Goal: Information Seeking & Learning: Learn about a topic

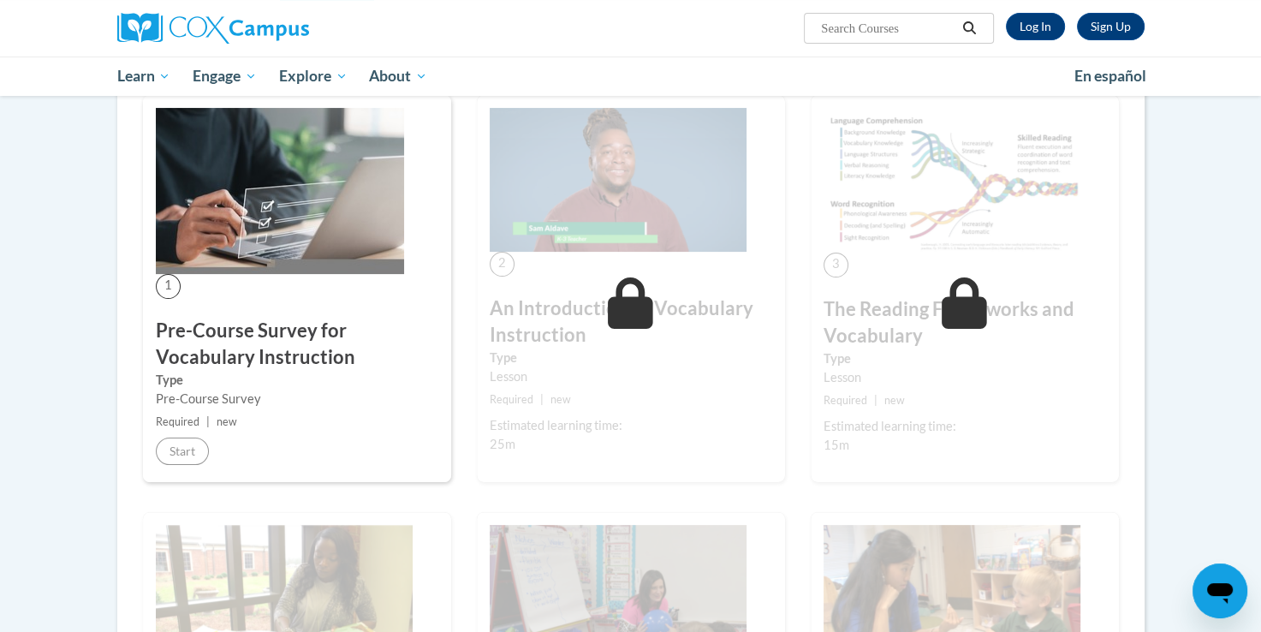
scroll to position [112, 0]
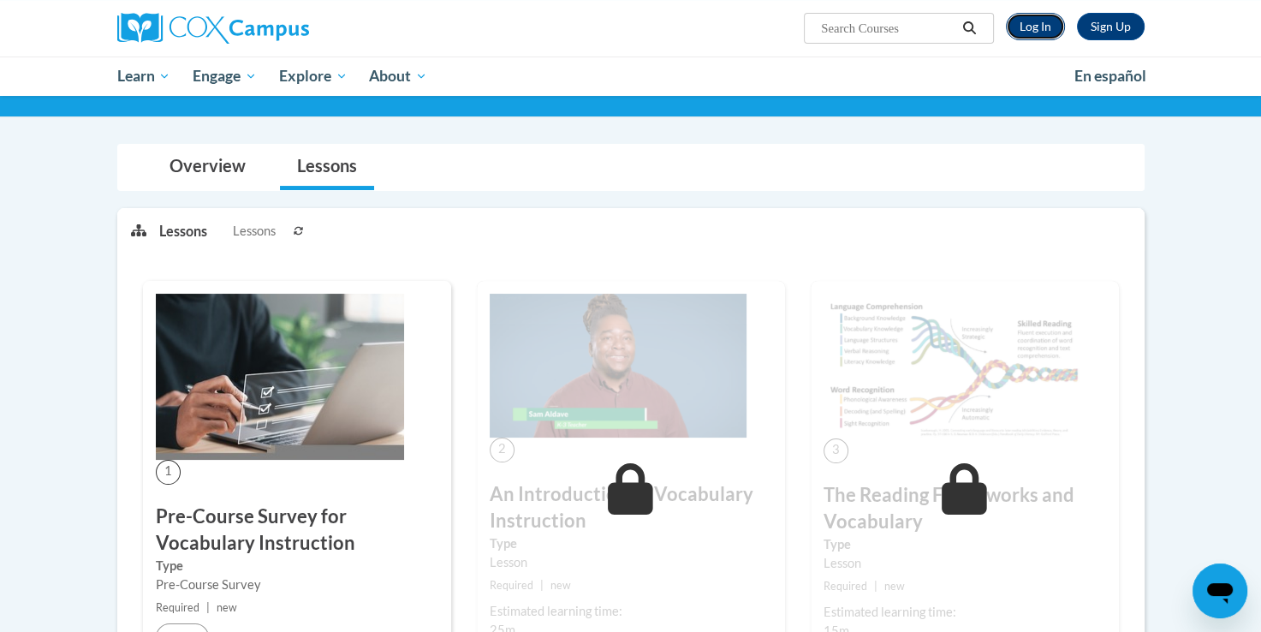
click at [1036, 14] on link "Log In" at bounding box center [1035, 26] width 59 height 27
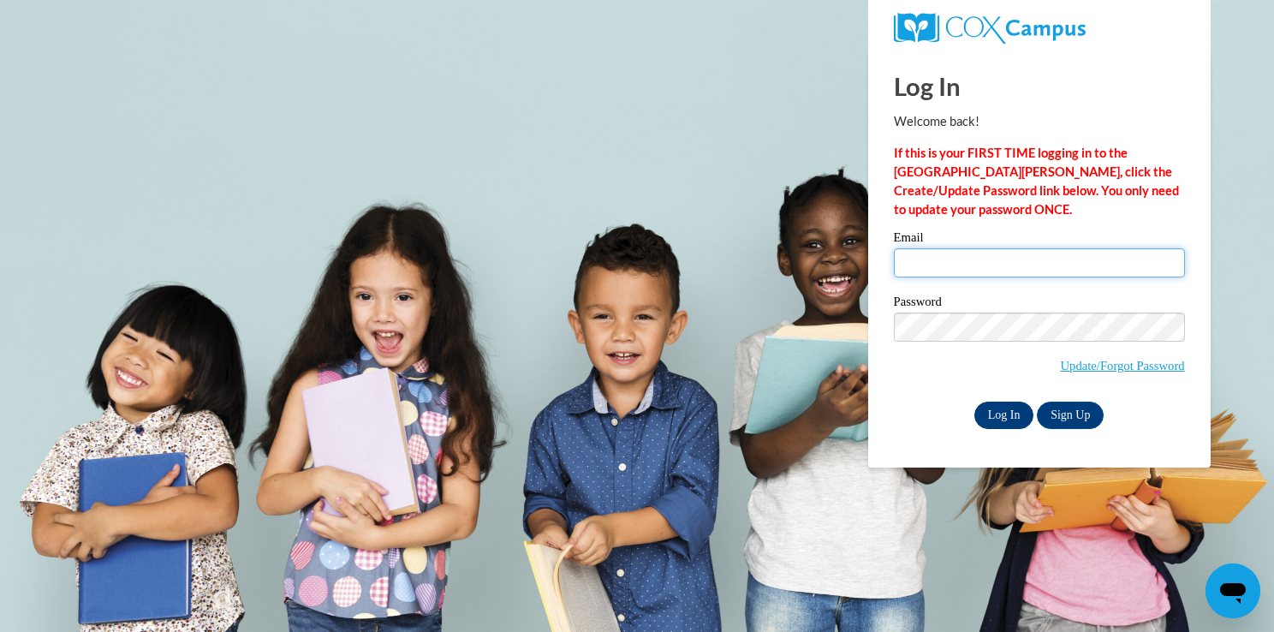
type input "t.marie18@aol.com"
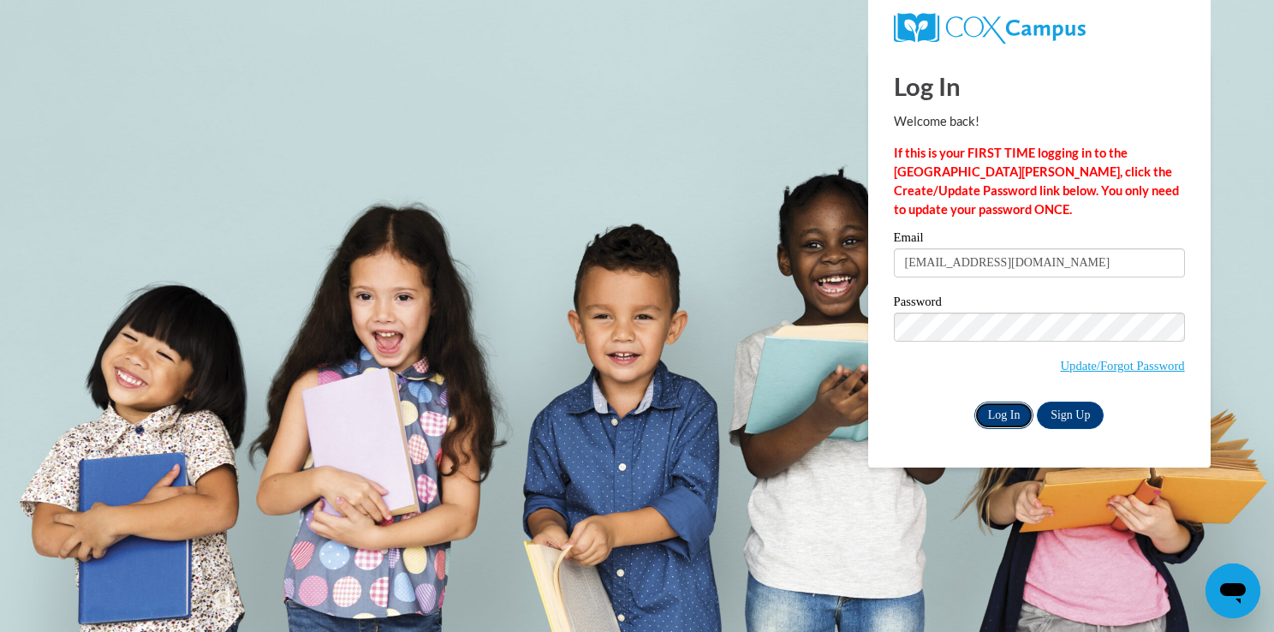
click at [1001, 419] on input "Log In" at bounding box center [1004, 414] width 60 height 27
click at [997, 424] on input "Log In" at bounding box center [1004, 414] width 60 height 27
click at [1018, 422] on input "Log In" at bounding box center [1004, 414] width 60 height 27
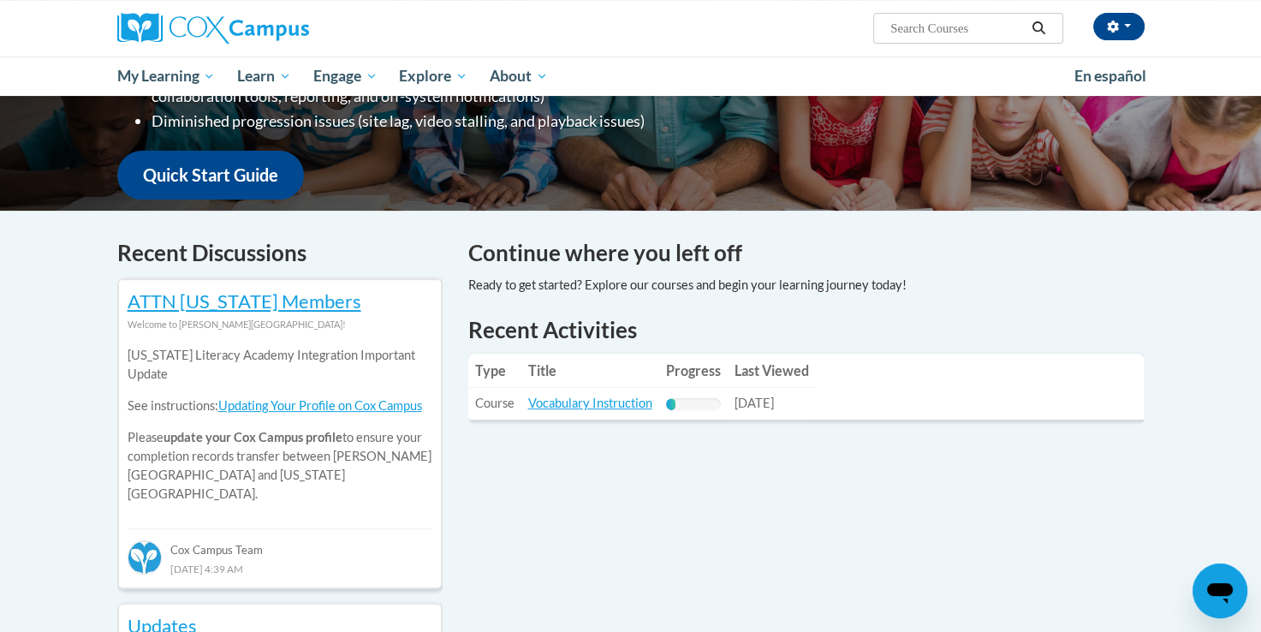
scroll to position [405, 0]
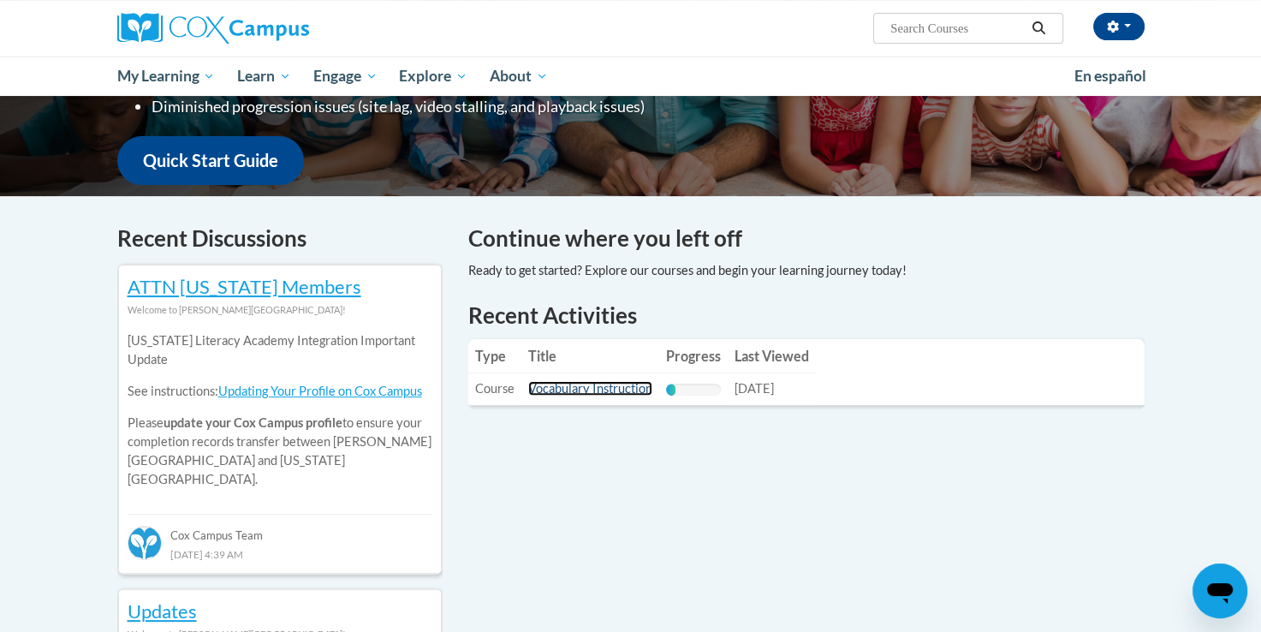
click at [596, 395] on link "Vocabulary Instruction" at bounding box center [590, 388] width 124 height 15
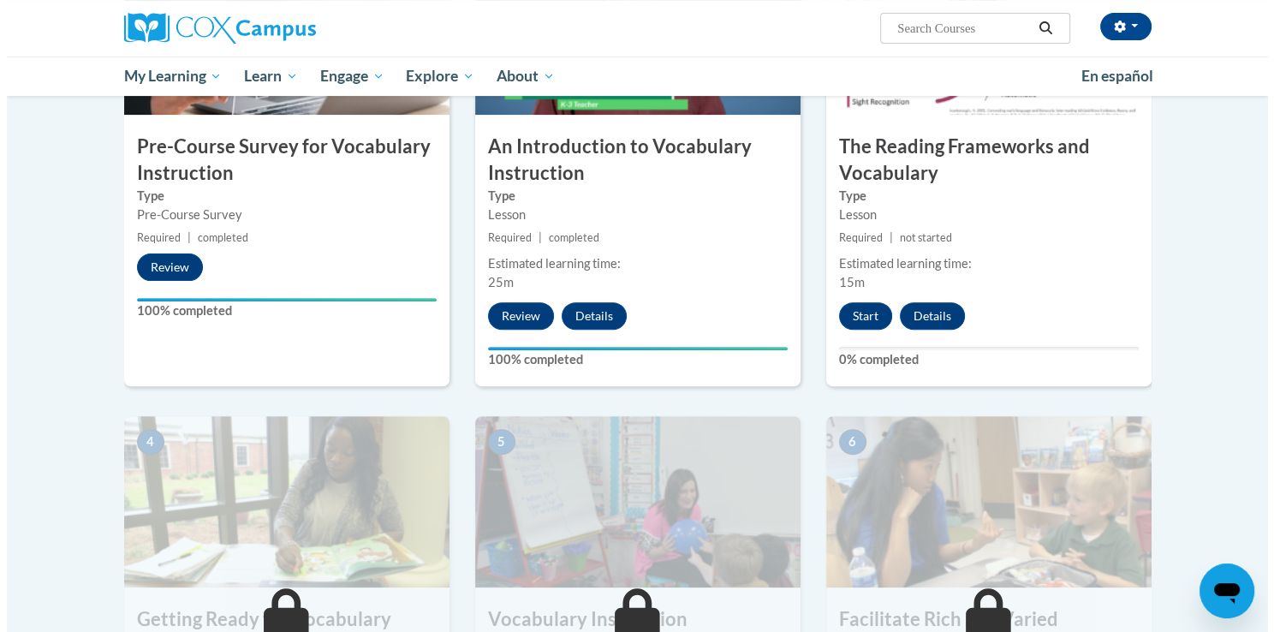
scroll to position [530, 0]
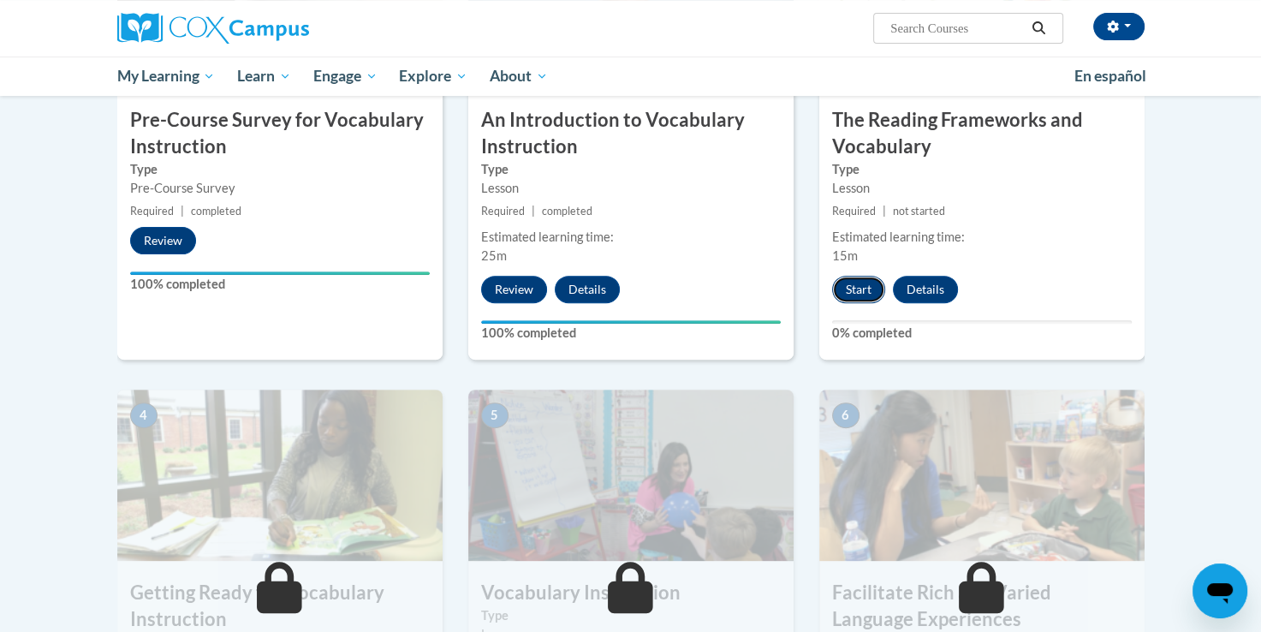
click at [876, 284] on button "Start" at bounding box center [858, 289] width 53 height 27
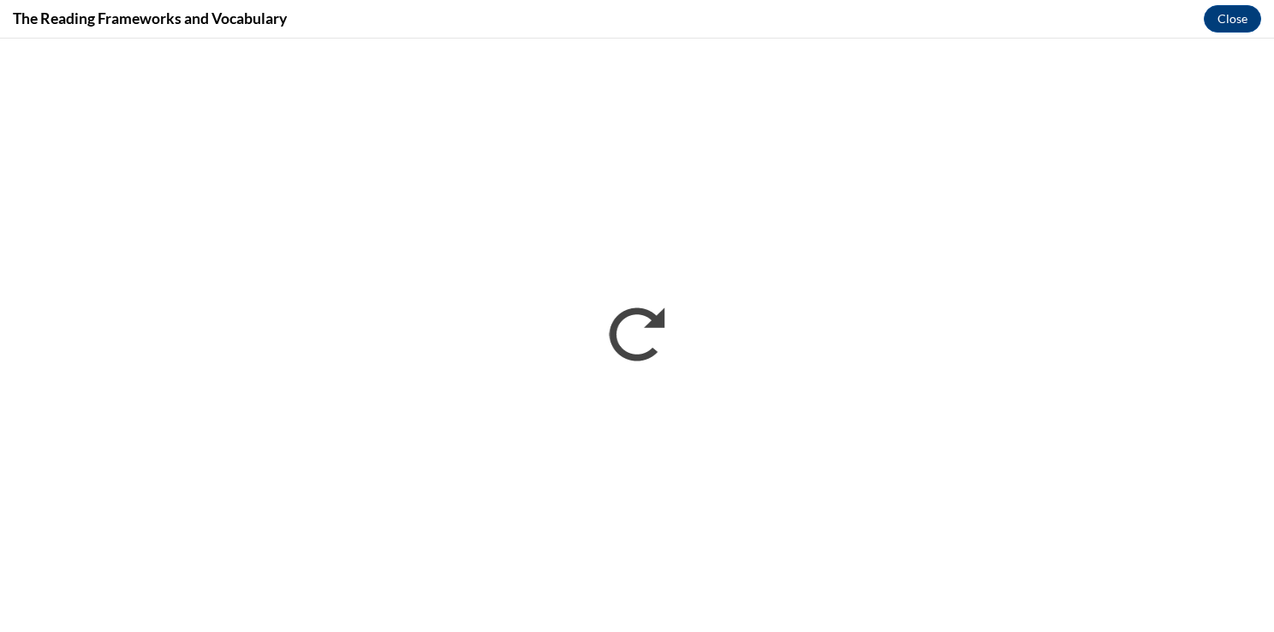
scroll to position [0, 0]
